Goal: Task Accomplishment & Management: Manage account settings

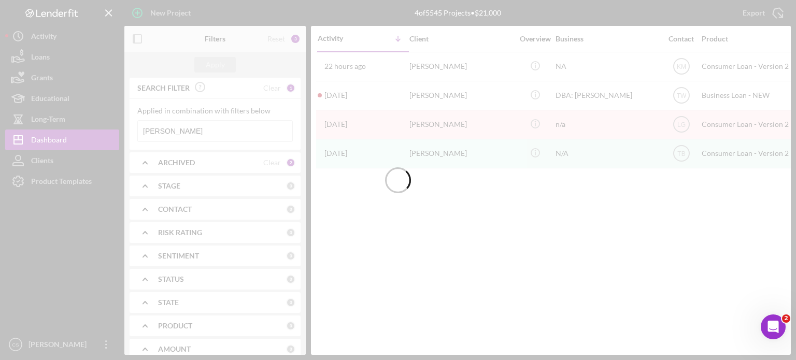
click at [193, 134] on div at bounding box center [398, 180] width 796 height 360
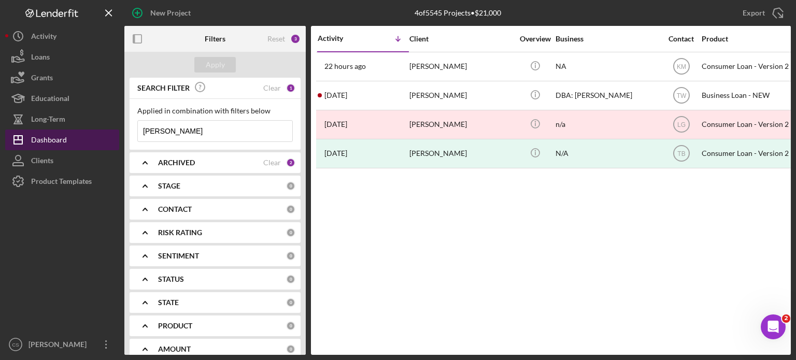
drag, startPoint x: 169, startPoint y: 126, endPoint x: 80, endPoint y: 130, distance: 89.2
click at [82, 130] on div "New Project 4 of 5545 Projects • $21,000 [PERSON_NAME] Export Icon/Export Filte…" at bounding box center [397, 177] width 785 height 355
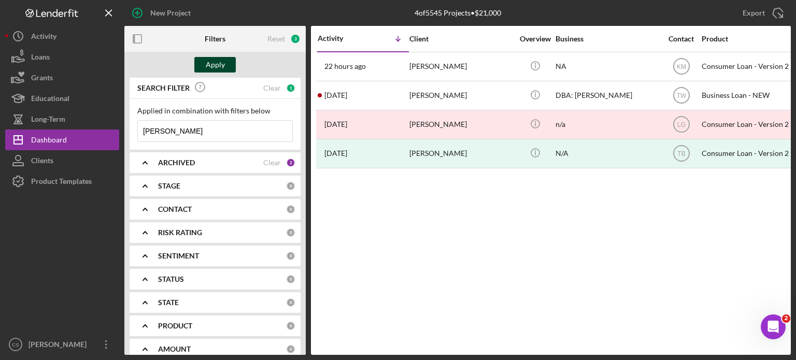
type input "[PERSON_NAME]"
click at [212, 67] on div "Apply" at bounding box center [215, 65] width 19 height 16
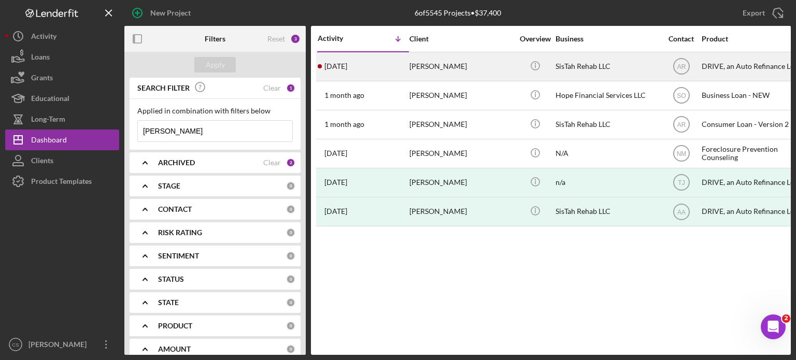
click at [432, 68] on div "[PERSON_NAME]" at bounding box center [461, 66] width 104 height 27
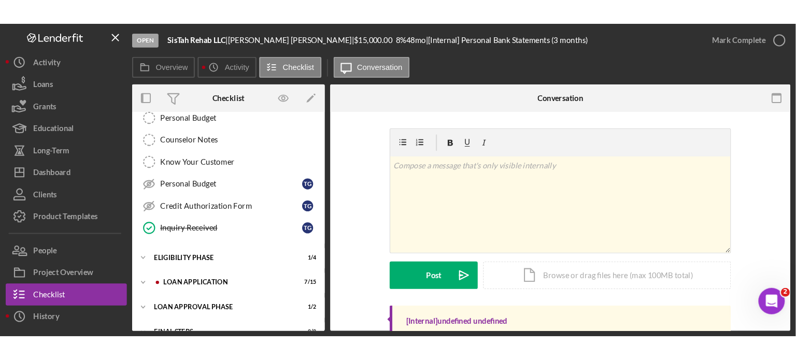
scroll to position [193, 0]
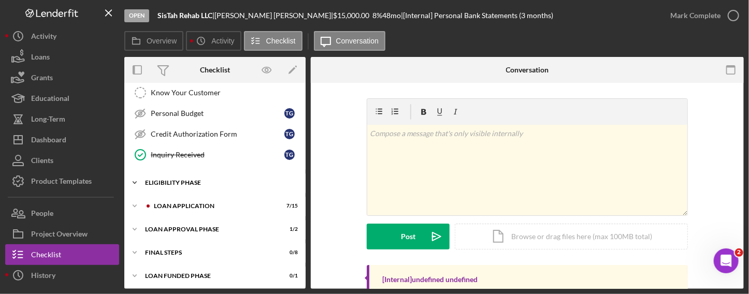
click at [138, 180] on icon "Icon/Expander" at bounding box center [134, 182] width 21 height 21
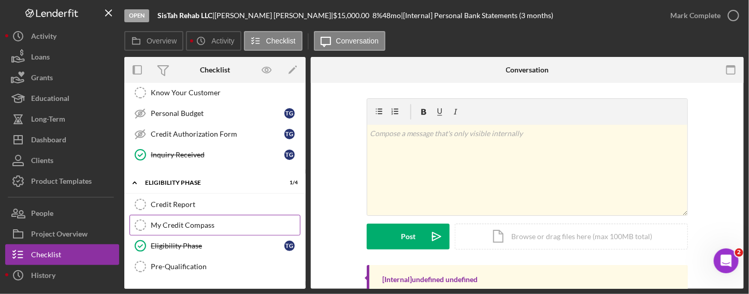
click at [160, 217] on link "My Credit Compass My Credit Compass" at bounding box center [214, 225] width 171 height 21
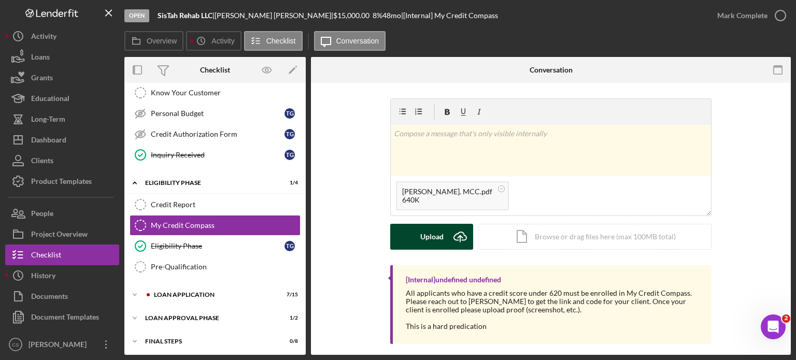
click at [462, 238] on icon "Icon/Upload" at bounding box center [460, 237] width 26 height 26
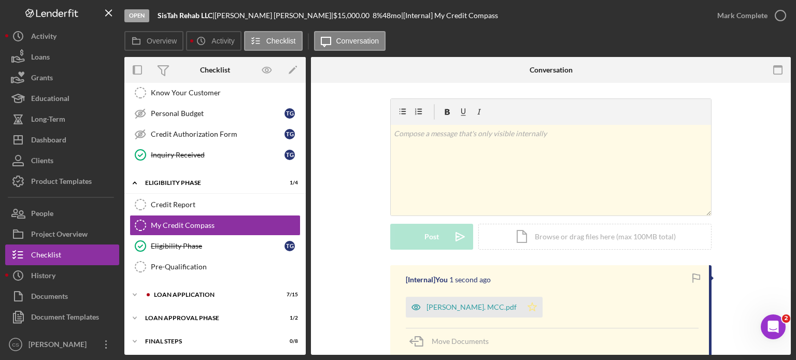
click at [522, 306] on icon "Icon/Star" at bounding box center [532, 307] width 21 height 21
click at [779, 14] on icon "button" at bounding box center [780, 16] width 26 height 26
